Goal: Task Accomplishment & Management: Use online tool/utility

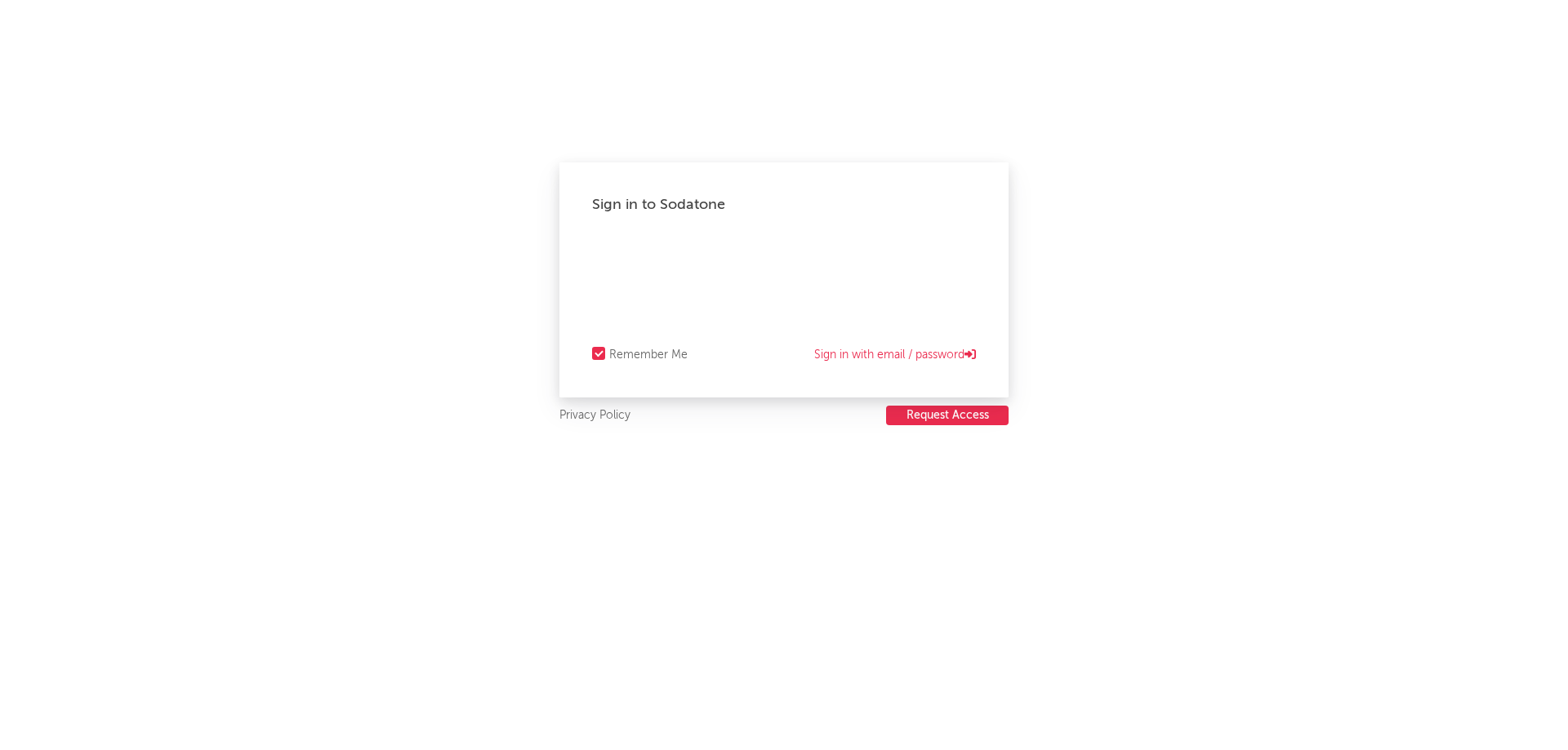
select select "recorded_music"
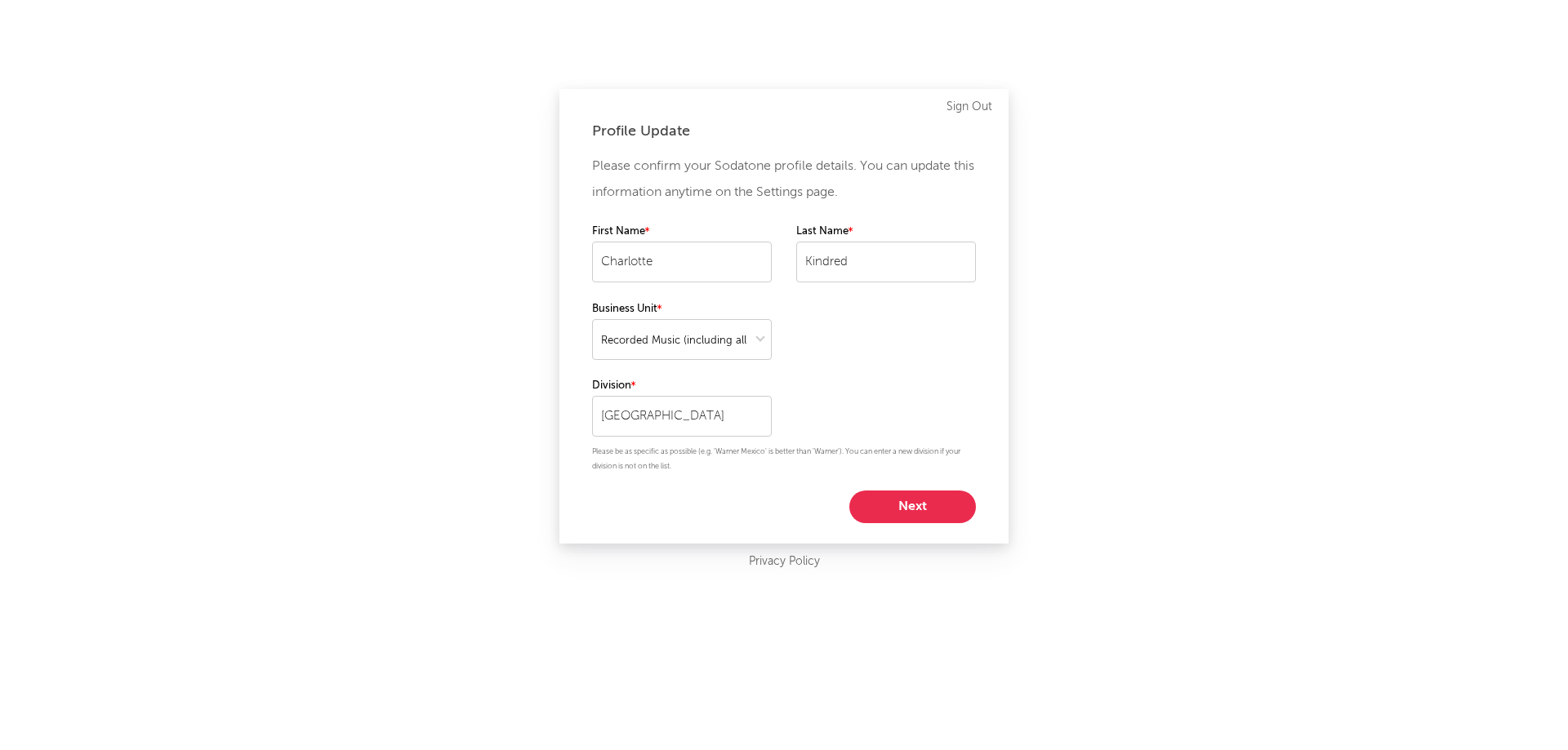
click at [929, 496] on button "Next" at bounding box center [912, 507] width 127 height 33
select select "marketing"
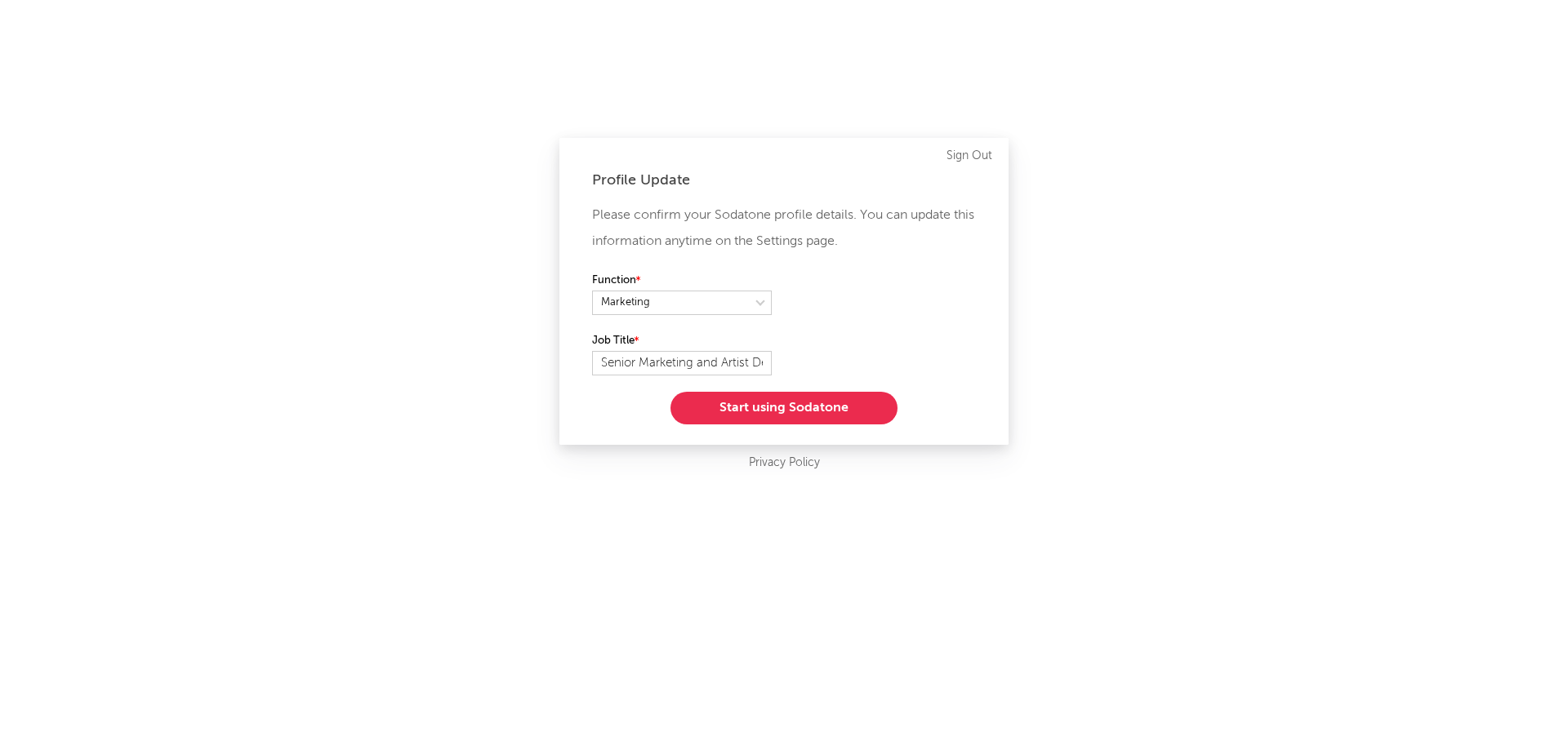
click at [819, 415] on button "Start using Sodatone" at bounding box center [784, 408] width 227 height 33
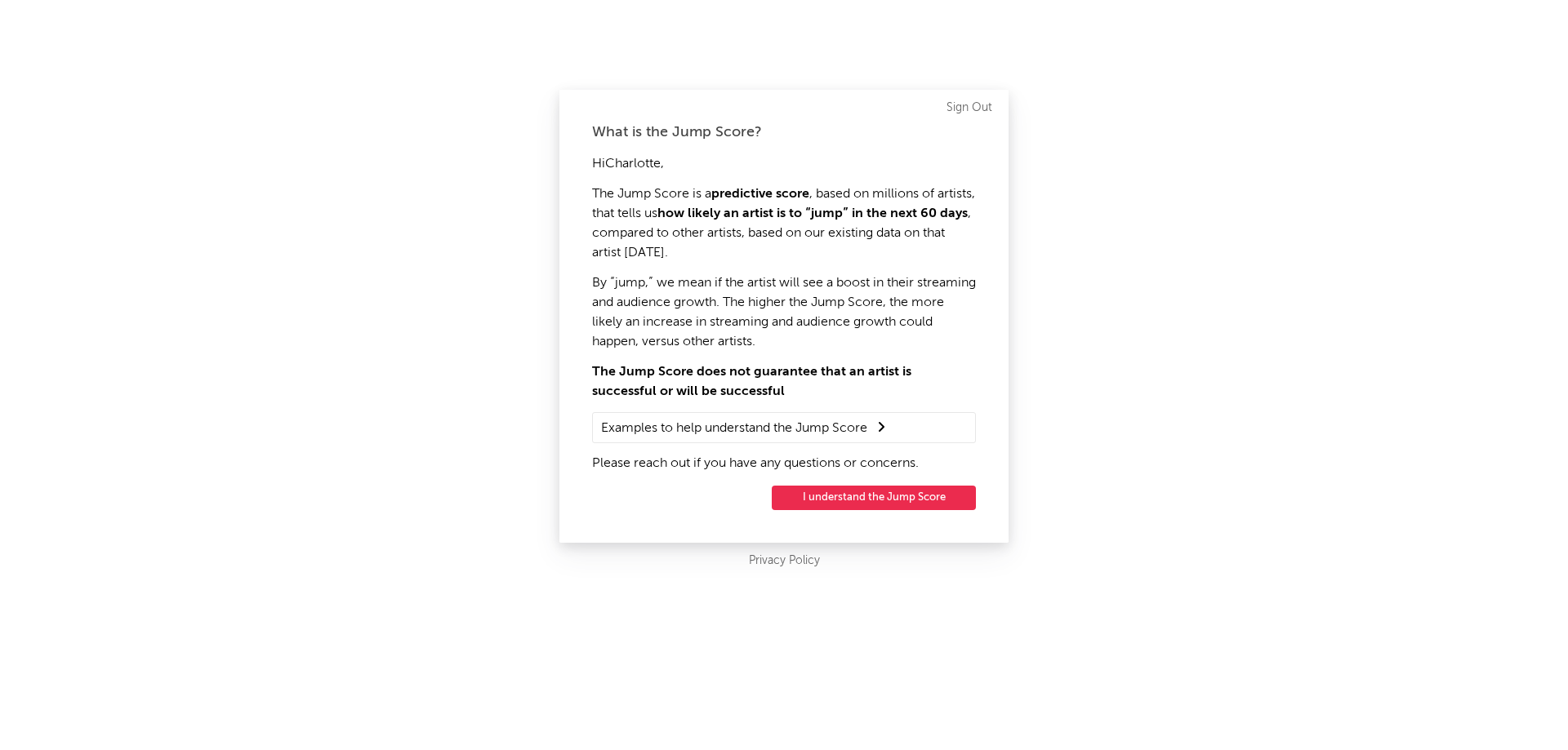
click at [874, 499] on button "I understand the Jump Score" at bounding box center [874, 498] width 204 height 24
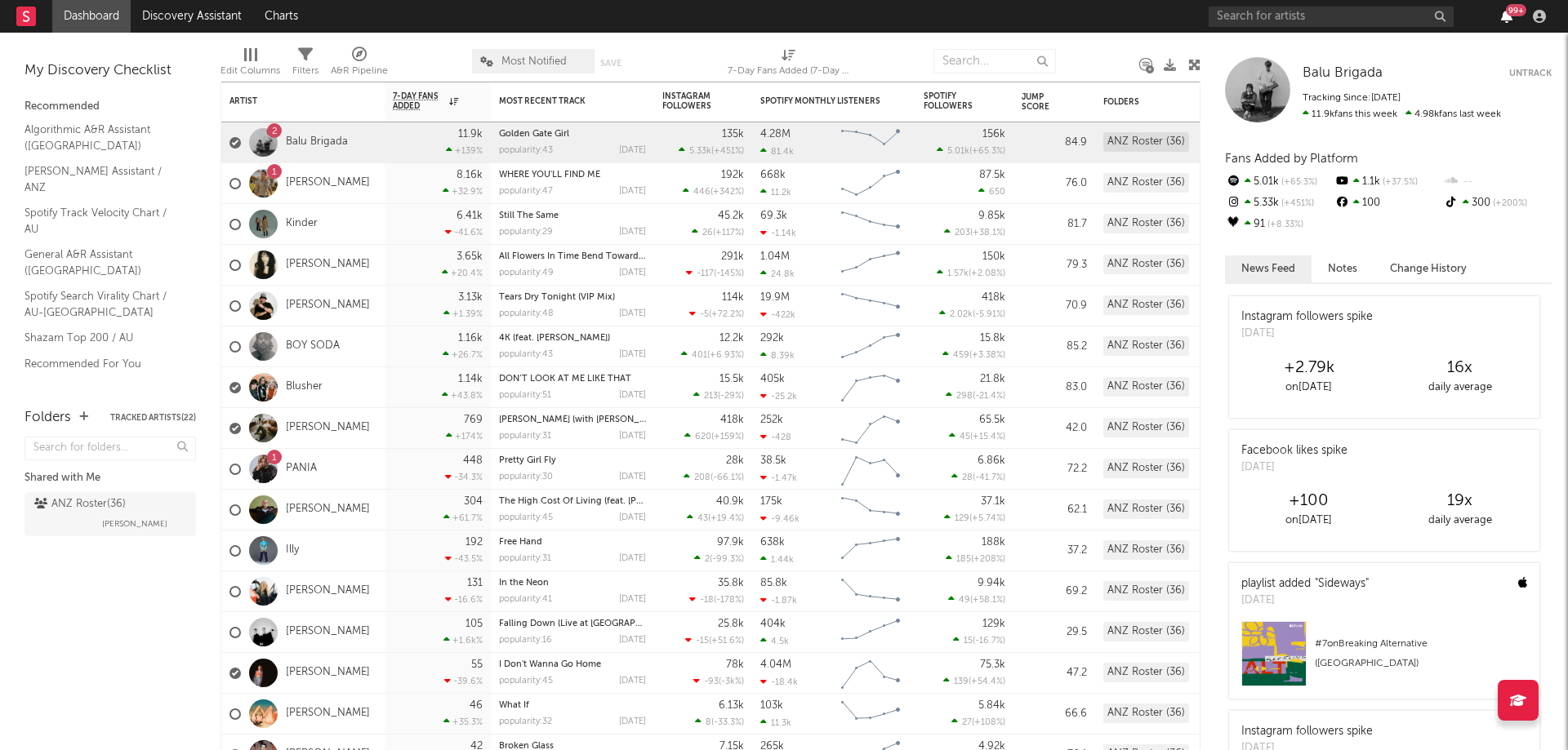
click at [1508, 16] on icon "button" at bounding box center [1506, 15] width 11 height 13
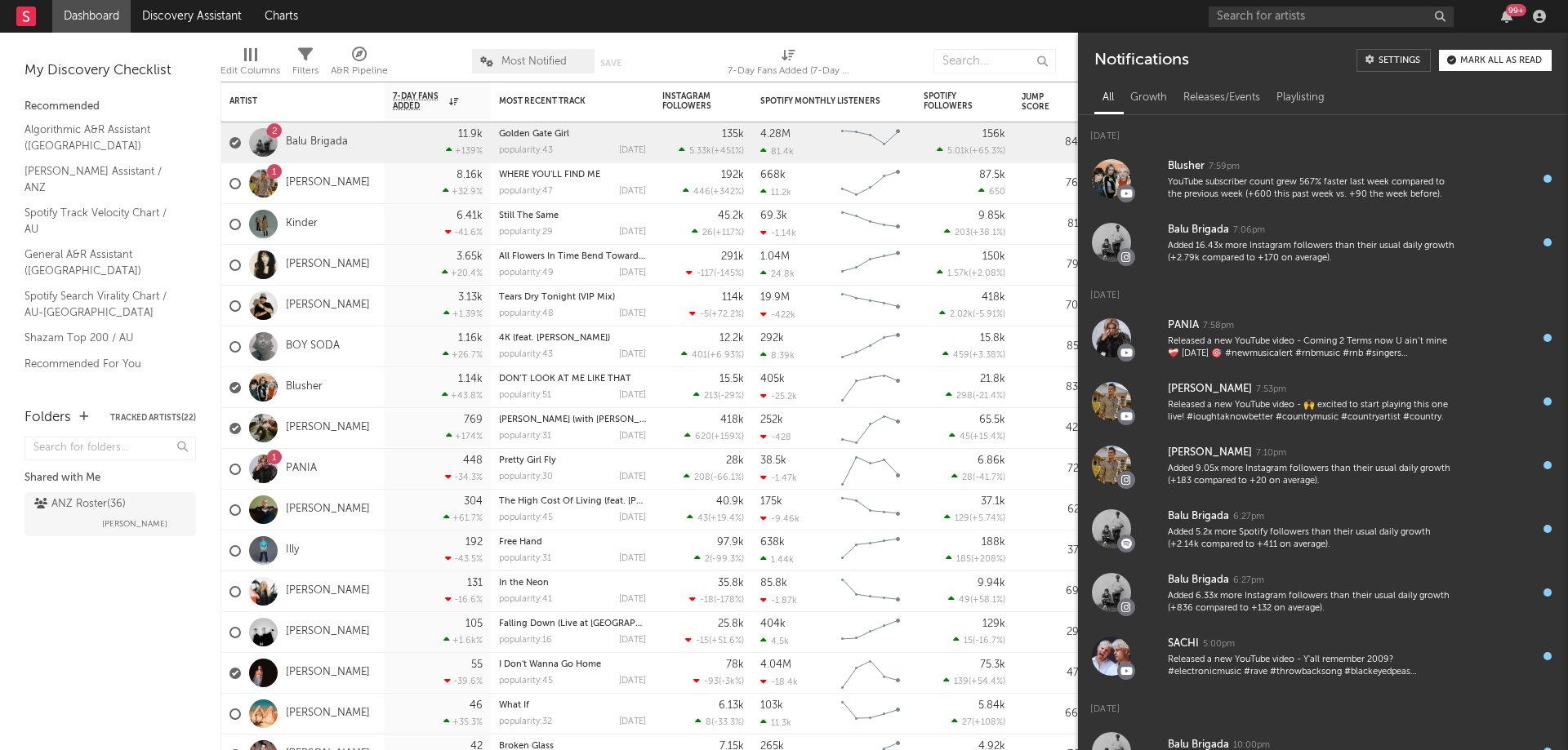
click at [1504, 58] on div "Mark all as read" at bounding box center [1501, 60] width 82 height 9
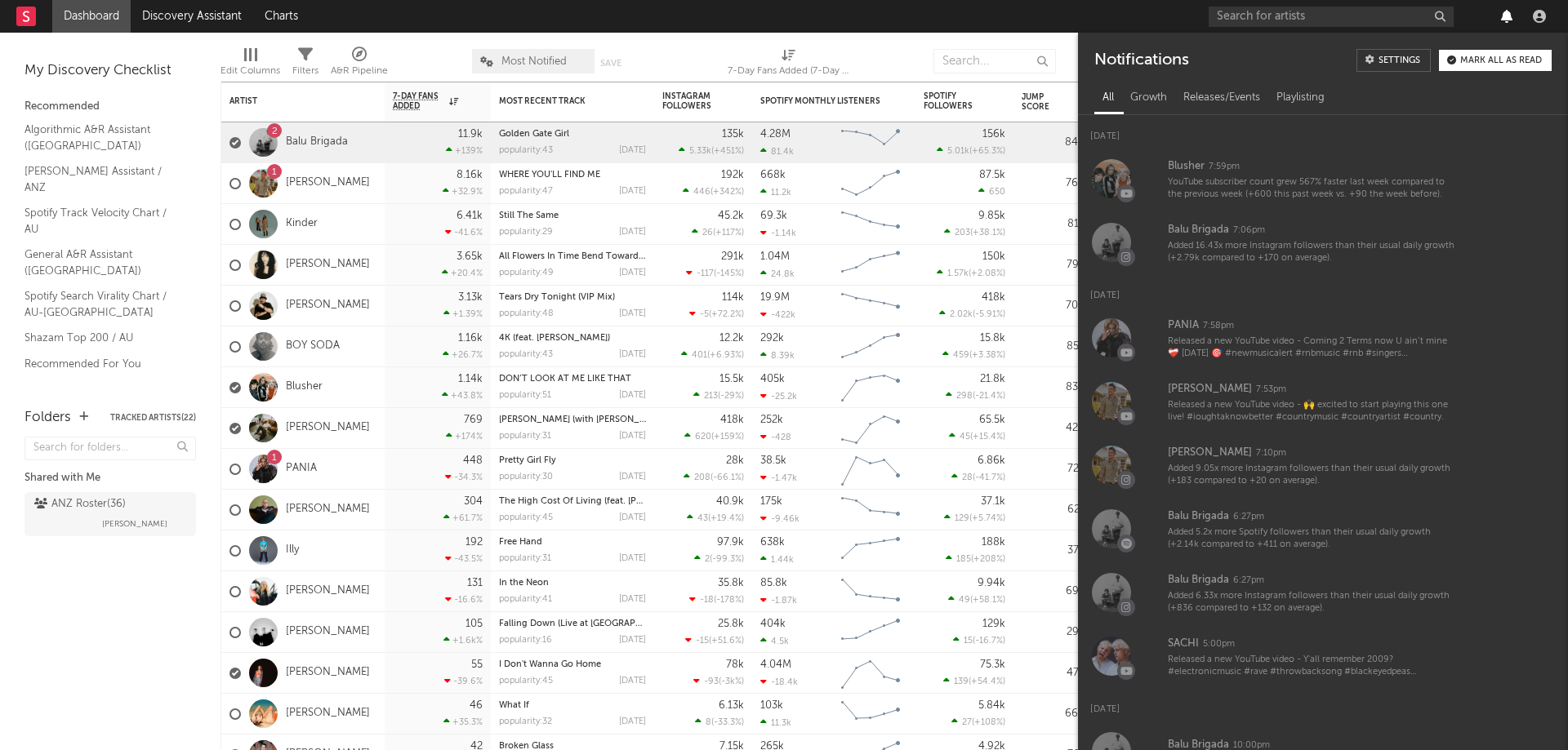
click at [1506, 17] on icon "button" at bounding box center [1506, 15] width 11 height 13
